Goal: Task Accomplishment & Management: Manage account settings

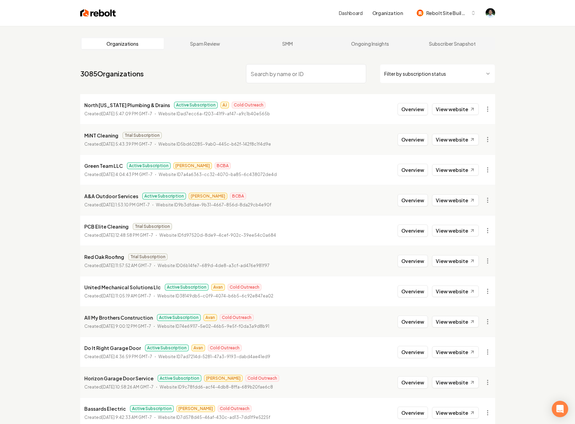
click at [277, 72] on input "search" at bounding box center [306, 73] width 120 height 19
click at [271, 76] on input "search" at bounding box center [306, 73] width 120 height 19
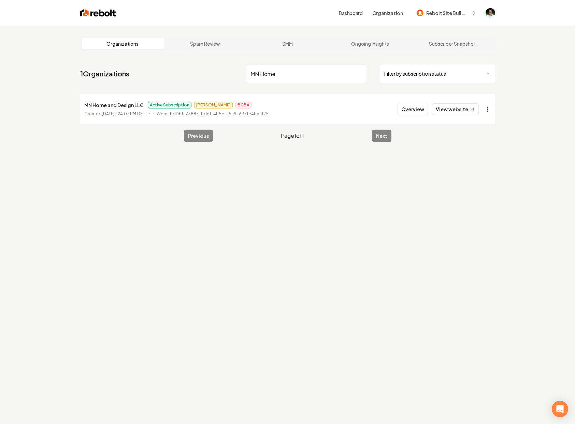
click at [486, 109] on html "Dashboard Organization Rebolt Site Builder Organizations Spam Review SMM Ongoin…" at bounding box center [287, 212] width 575 height 424
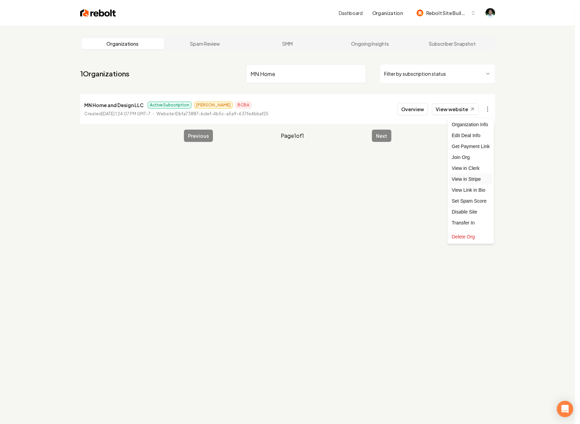
click at [463, 178] on link "View in Stripe" at bounding box center [470, 179] width 43 height 11
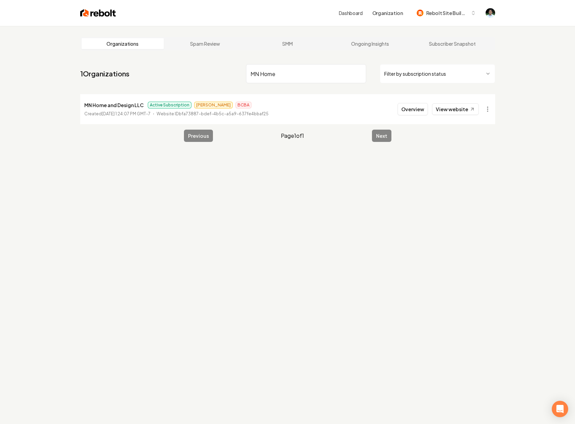
click at [276, 72] on input "MN Home" at bounding box center [306, 73] width 120 height 19
type input "VEX Landscape"
click at [489, 108] on html "Dashboard Organization Rebolt Site Builder Organizations Spam Review SMM Ongoin…" at bounding box center [287, 212] width 575 height 424
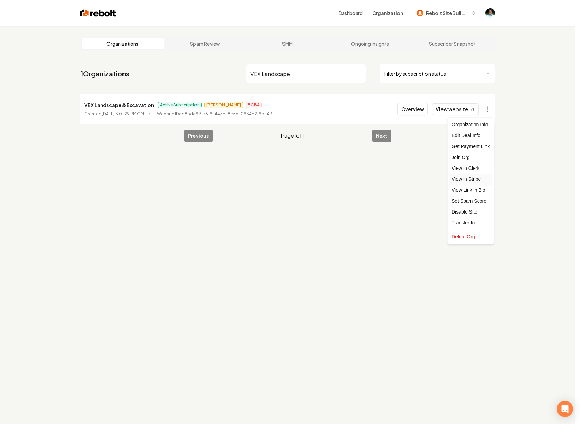
click at [474, 177] on link "View in Stripe" at bounding box center [470, 179] width 43 height 11
